Goal: Navigation & Orientation: Find specific page/section

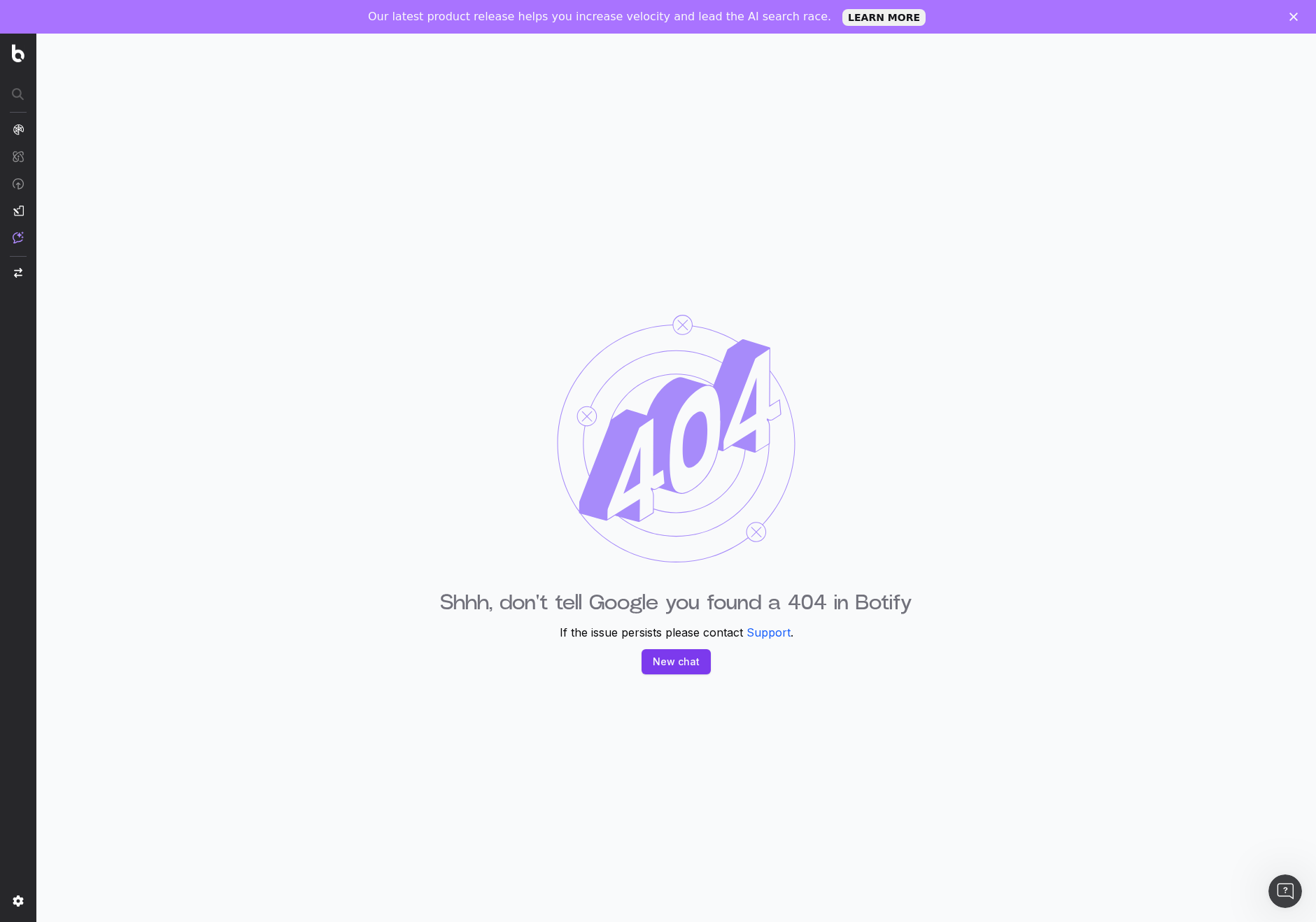
click at [504, 366] on div "Shhh, don't tell Google you found a 404 in Botify If the issue persists please …" at bounding box center [676, 494] width 1280 height 922
